Goal: Communication & Community: Participate in discussion

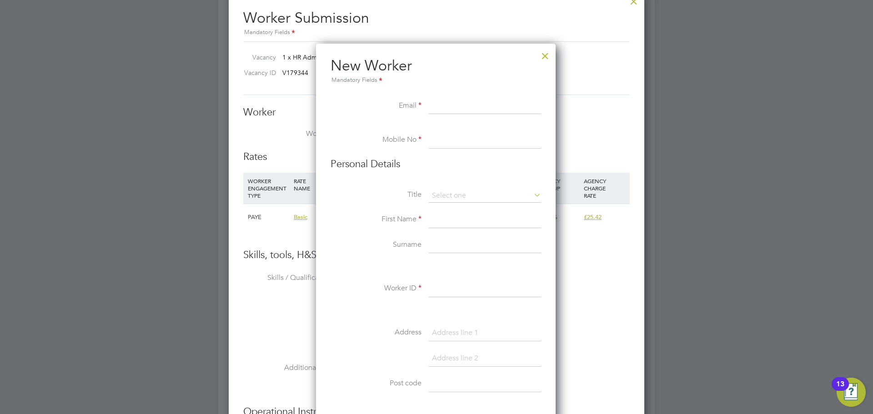
click at [541, 66] on h2 "New Worker Mandatory Fields" at bounding box center [436, 70] width 211 height 29
click at [545, 60] on div at bounding box center [545, 53] width 16 height 16
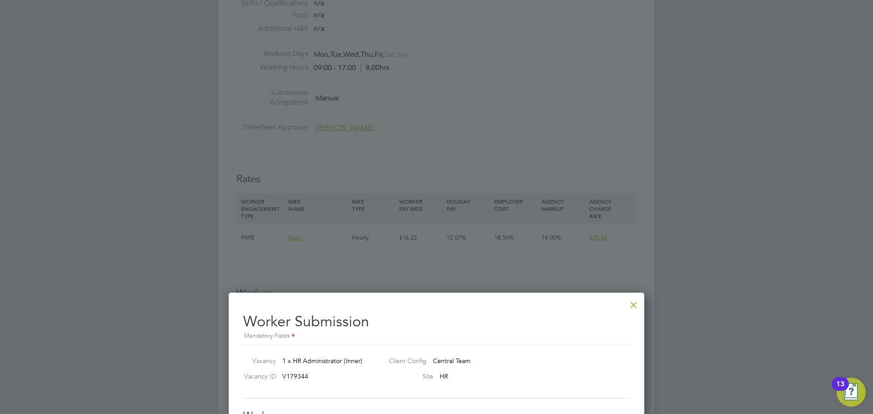
scroll to position [1046, 0]
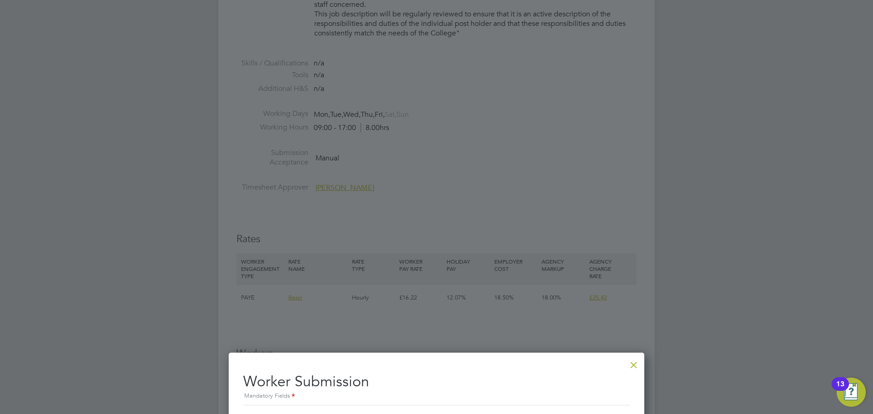
click at [636, 365] on div at bounding box center [634, 363] width 16 height 16
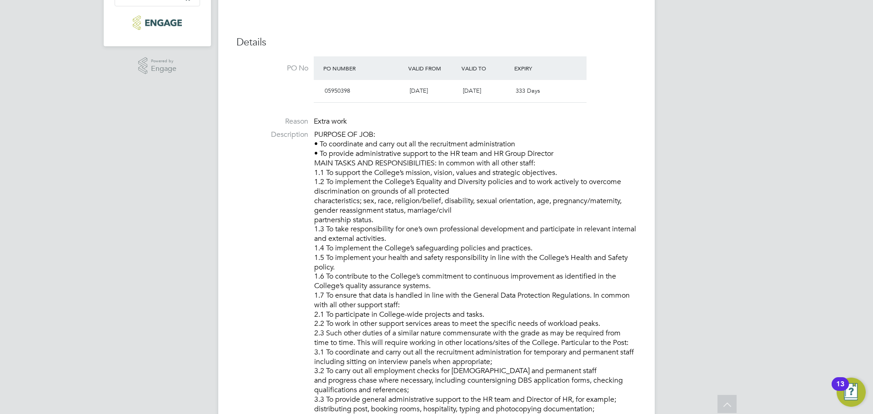
scroll to position [221, 0]
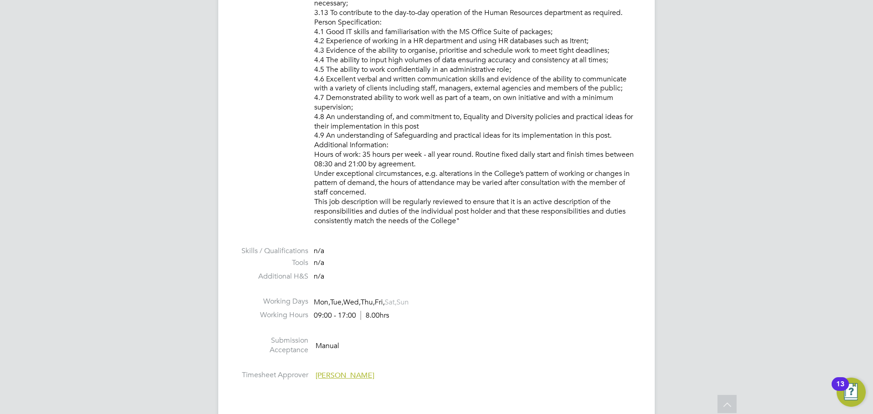
drag, startPoint x: 314, startPoint y: 162, endPoint x: 466, endPoint y: 219, distance: 162.4
copy p "LOREMIP DO SIT: • Am consectetu adi elits doe tem inc utlaboreetd magnaaliquaen…"
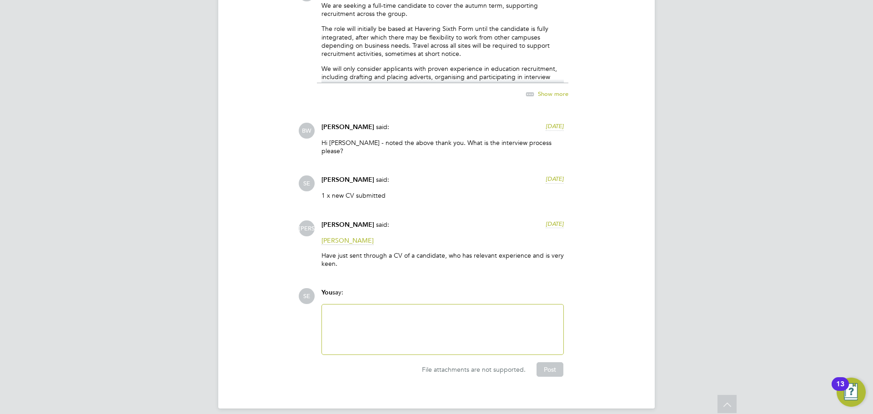
click at [346, 318] on div at bounding box center [442, 329] width 231 height 39
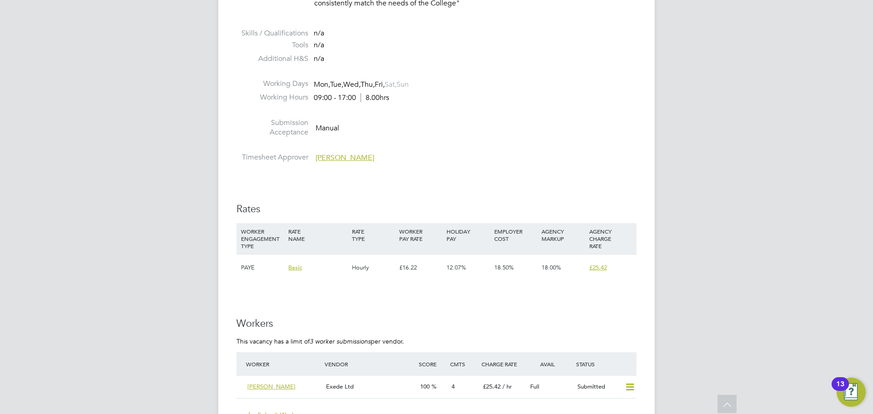
scroll to position [1303, 0]
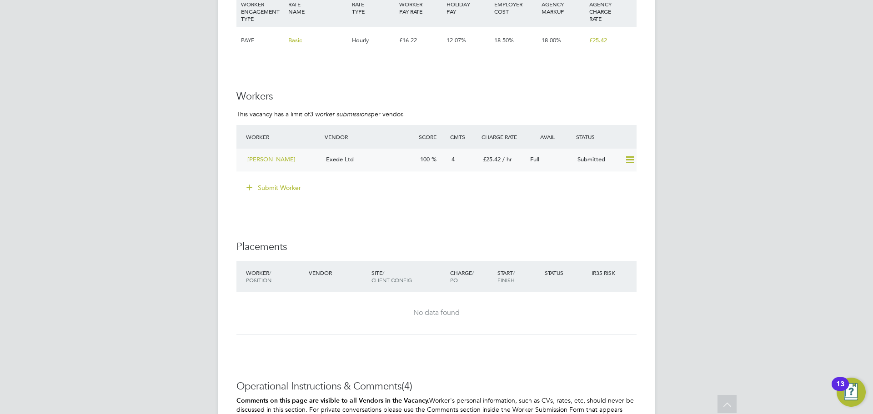
click at [374, 155] on div "Exede Ltd" at bounding box center [369, 159] width 94 height 15
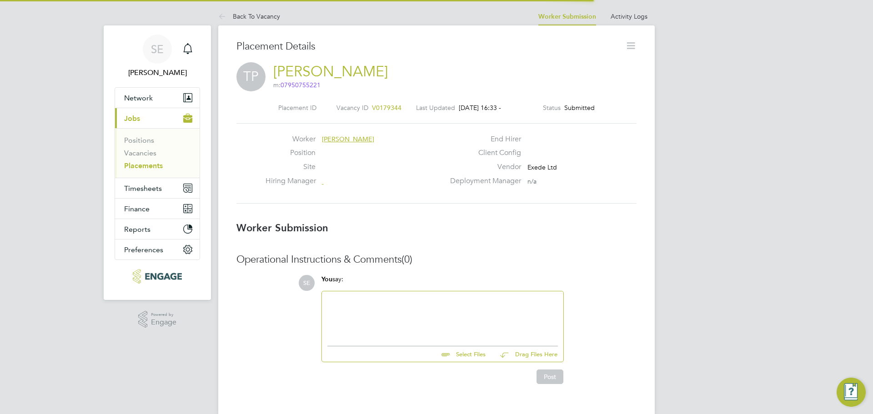
scroll to position [5, 5]
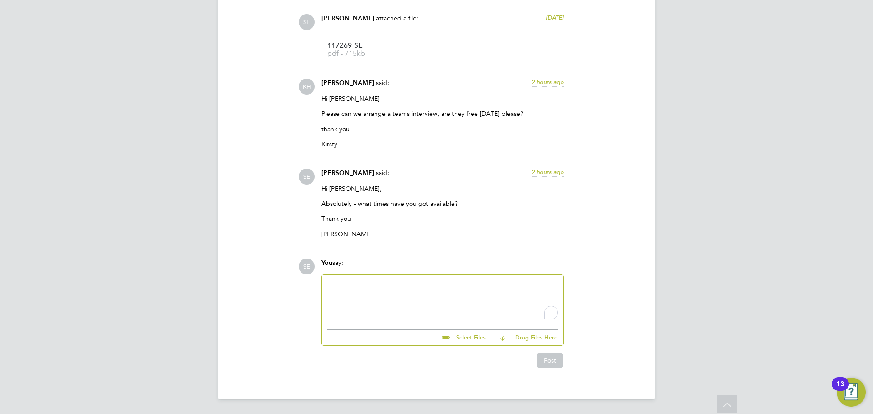
click at [390, 301] on div "To enrich screen reader interactions, please activate Accessibility in Grammarl…" at bounding box center [442, 300] width 231 height 39
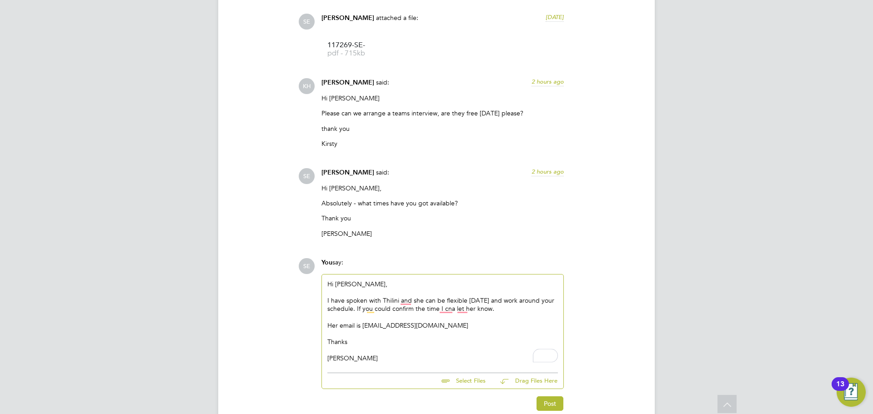
click at [461, 305] on div "I have spoken with Thilini and she can be flexible [DATE] and work around your …" at bounding box center [442, 304] width 231 height 16
click at [462, 310] on div "I have spoken with Thilini and she can be flexible [DATE] and work around your …" at bounding box center [442, 304] width 231 height 16
click at [405, 344] on div "Thanks" at bounding box center [442, 342] width 231 height 8
click at [558, 407] on button "Post" at bounding box center [550, 404] width 27 height 15
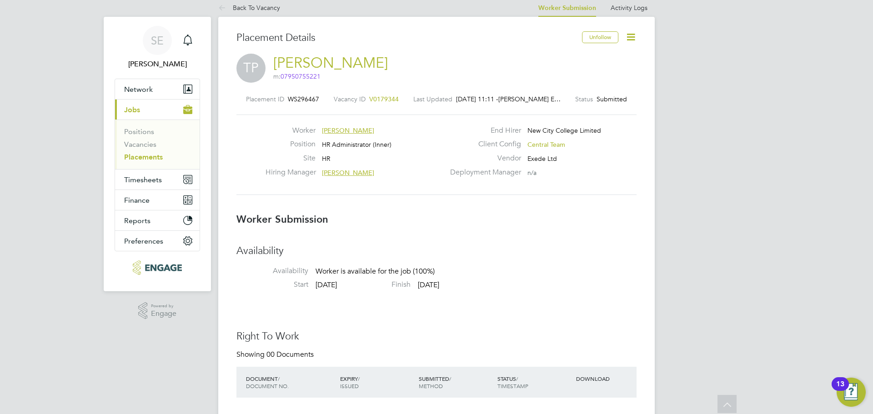
scroll to position [0, 0]
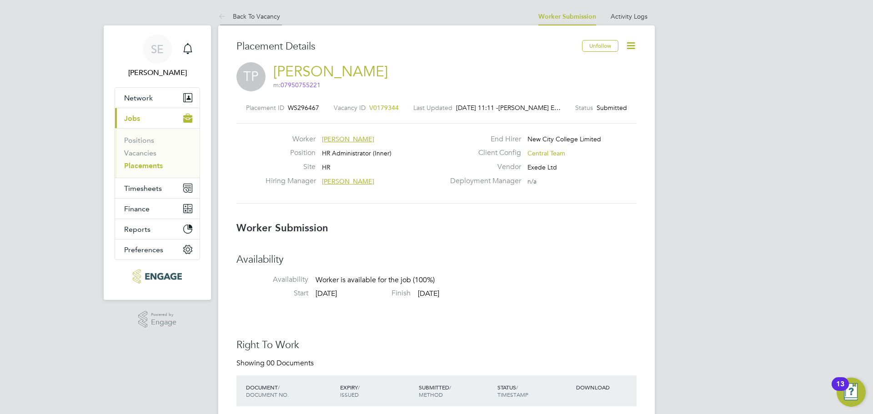
click at [248, 15] on link "Back To Vacancy" at bounding box center [249, 16] width 62 height 8
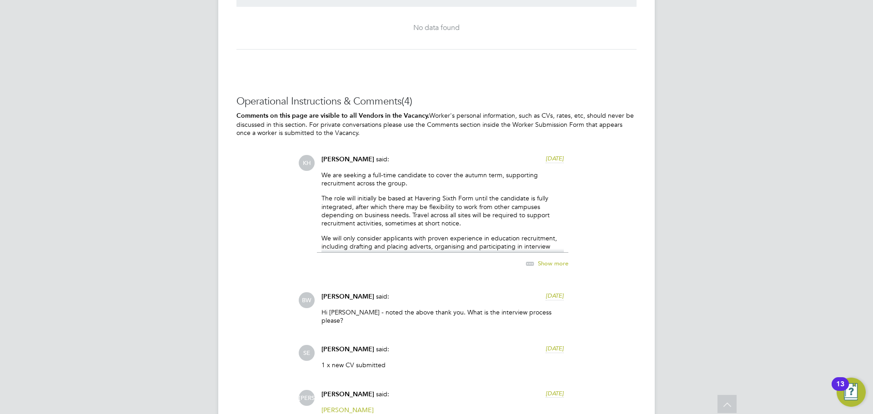
scroll to position [1576, 0]
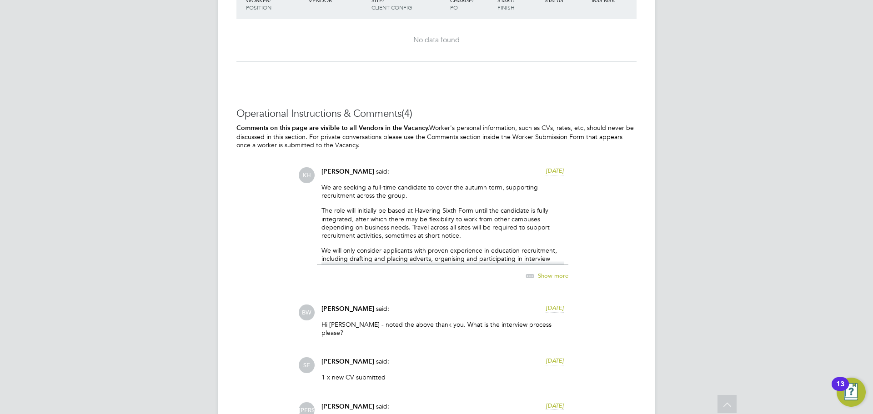
click at [533, 271] on icon at bounding box center [529, 276] width 11 height 11
